Goal: Task Accomplishment & Management: Complete application form

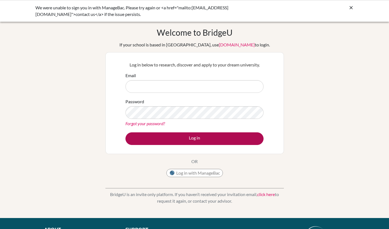
type input "dleacy@jess.sch.ae"
click at [197, 140] on button "Log in" at bounding box center [195, 138] width 138 height 13
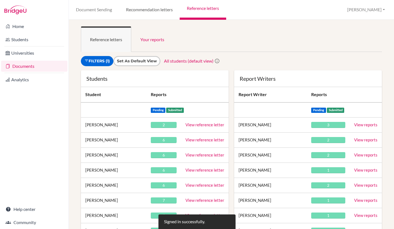
click at [140, 12] on link "Recommendation letters" at bounding box center [149, 10] width 61 height 20
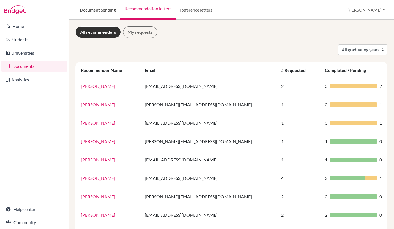
click at [95, 5] on link "Document Sending" at bounding box center [97, 10] width 45 height 20
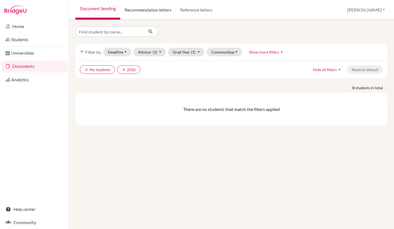
click at [145, 12] on link "Recommendation letters" at bounding box center [148, 10] width 56 height 20
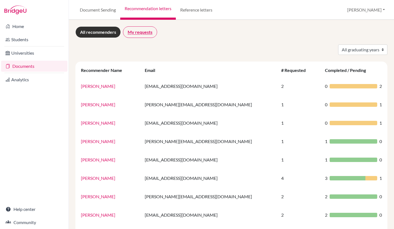
click at [145, 34] on link "My requests" at bounding box center [140, 32] width 34 height 12
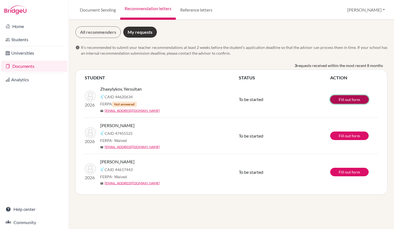
click at [358, 100] on link "Fill out form" at bounding box center [349, 99] width 38 height 9
drag, startPoint x: 144, startPoint y: 90, endPoint x: 124, endPoint y: 89, distance: 20.6
click at [124, 89] on div "Zhaxylykov, Yersultan" at bounding box center [171, 89] width 142 height 7
copy span "Yersultan"
